Goal: Navigation & Orientation: Find specific page/section

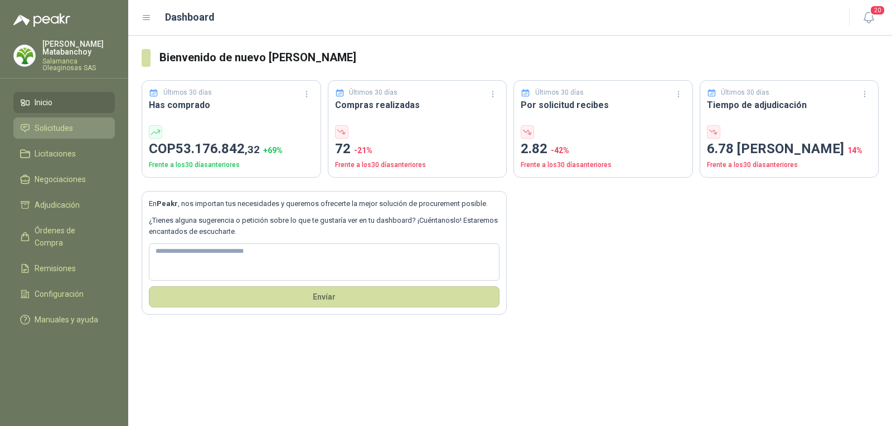
click at [57, 127] on span "Solicitudes" at bounding box center [54, 128] width 38 height 12
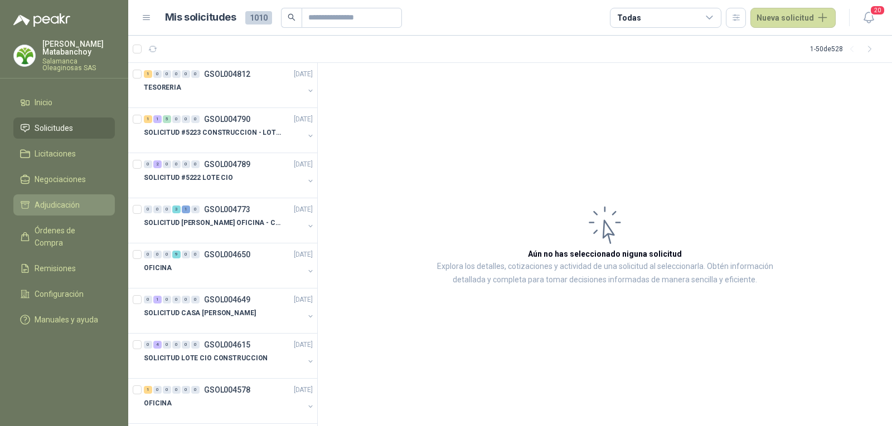
click at [71, 198] on link "Adjudicación" at bounding box center [63, 204] width 101 height 21
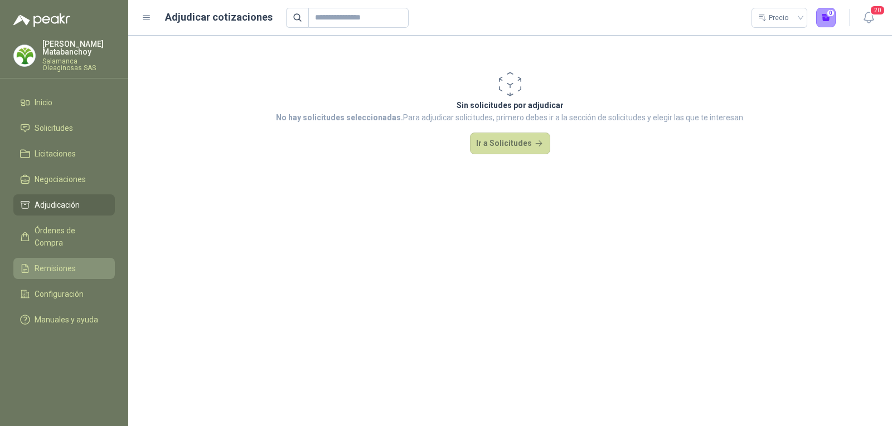
click at [72, 262] on span "Remisiones" at bounding box center [55, 268] width 41 height 12
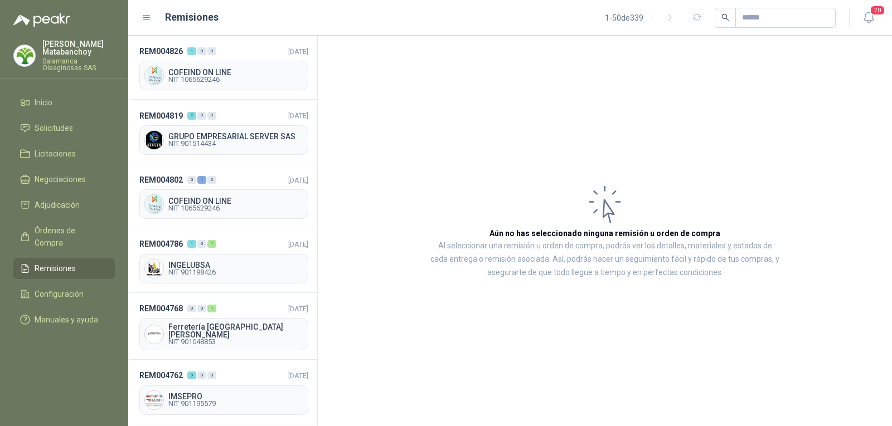
click at [58, 33] on menu "Tatiana Matabanchoy Salamanca Oleaginosas SAS Inicio Solicitudes Licitaciones N…" at bounding box center [64, 213] width 128 height 426
click at [66, 44] on p "Tatiana Matabanchoy" at bounding box center [78, 48] width 72 height 16
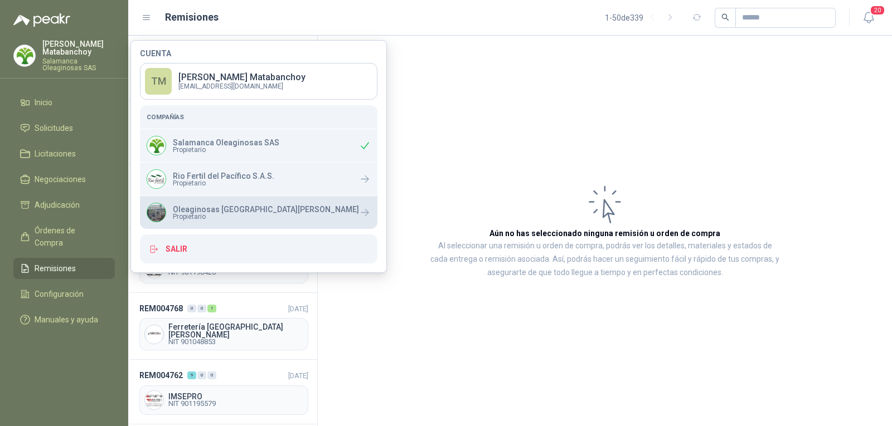
click at [220, 218] on span "Propietario" at bounding box center [266, 216] width 186 height 7
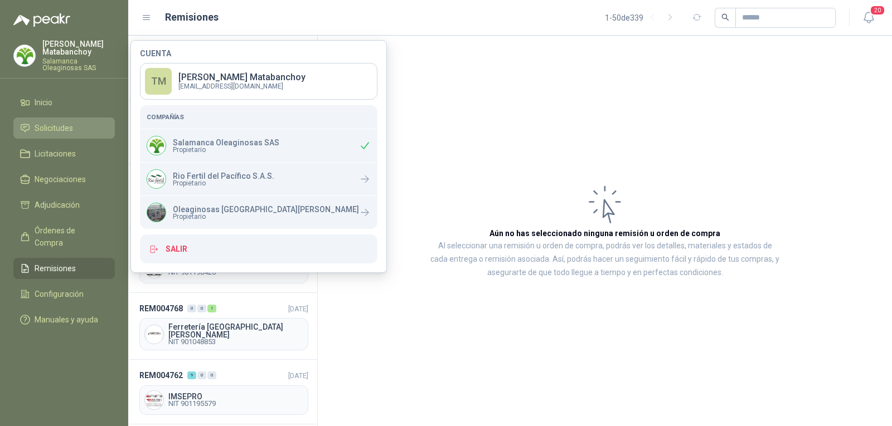
drag, startPoint x: 41, startPoint y: 141, endPoint x: 42, endPoint y: 135, distance: 6.2
click at [41, 141] on ul "Inicio Solicitudes Licitaciones Negociaciones Adjudicación Órdenes de Compra Re…" at bounding box center [64, 213] width 128 height 243
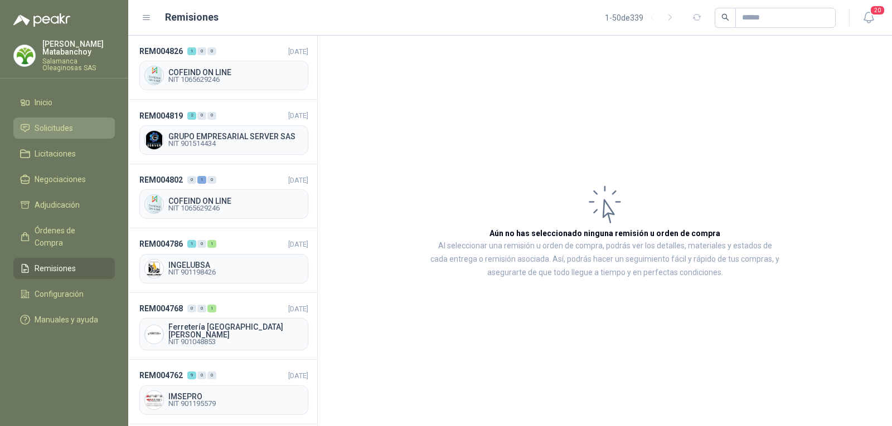
click at [42, 134] on link "Solicitudes" at bounding box center [63, 128] width 101 height 21
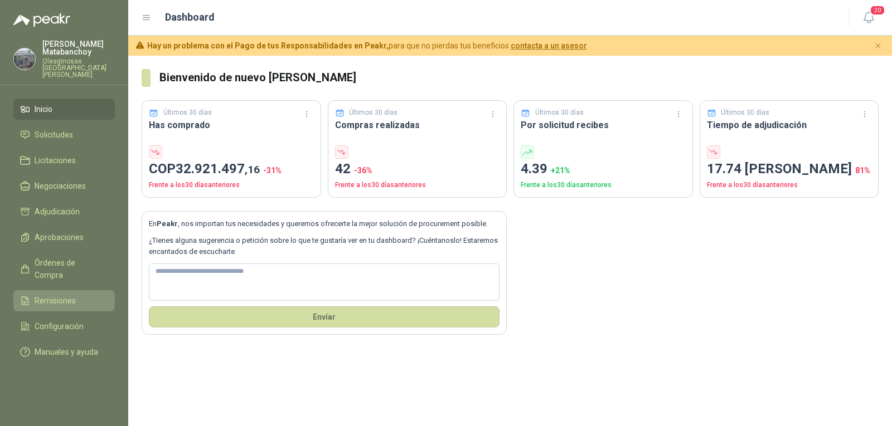
click at [52, 295] on span "Remisiones" at bounding box center [55, 301] width 41 height 12
